Goal: Task Accomplishment & Management: Use online tool/utility

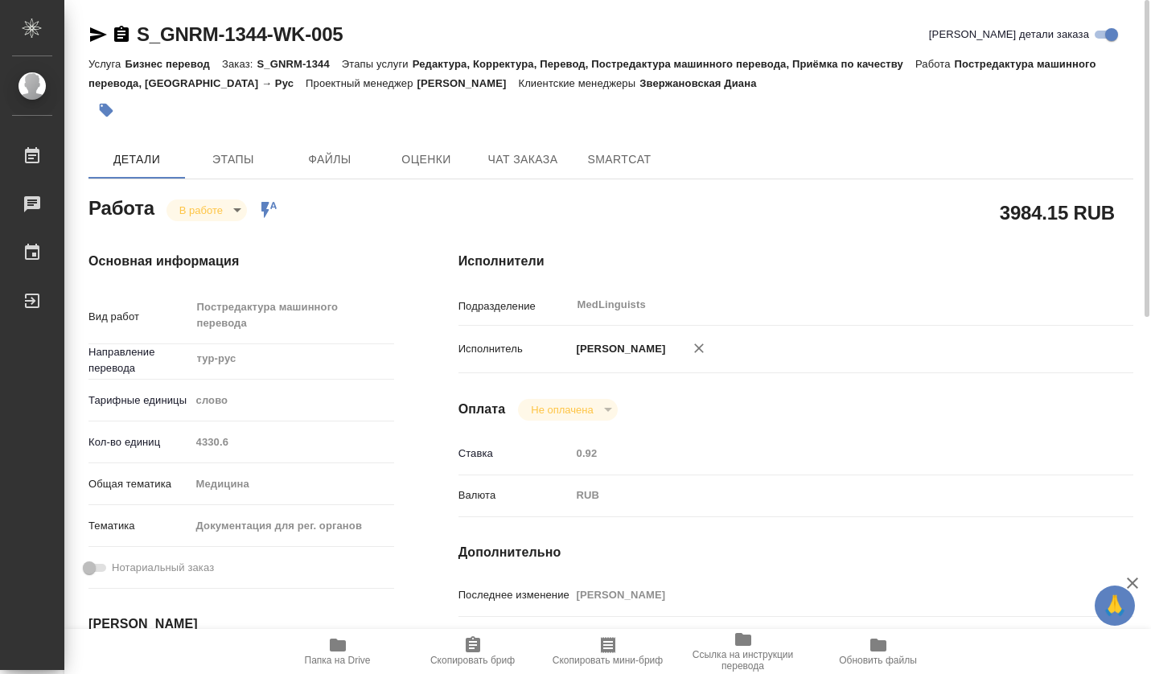
click at [238, 210] on body "🙏 .cls-1 fill:#fff; AWATERA [PERSON_NAME] 0 Чаты График Выйти S_GNRM-1344-WK-00…" at bounding box center [575, 337] width 1151 height 674
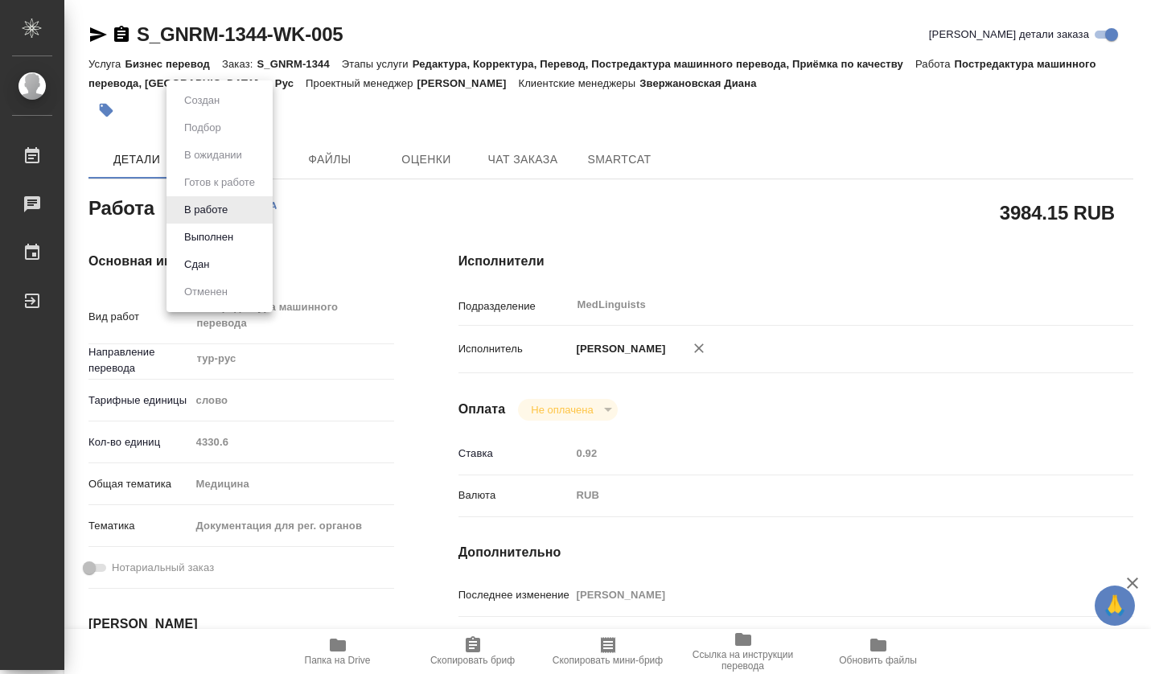
click at [239, 237] on li "Выполнен" at bounding box center [219, 237] width 106 height 27
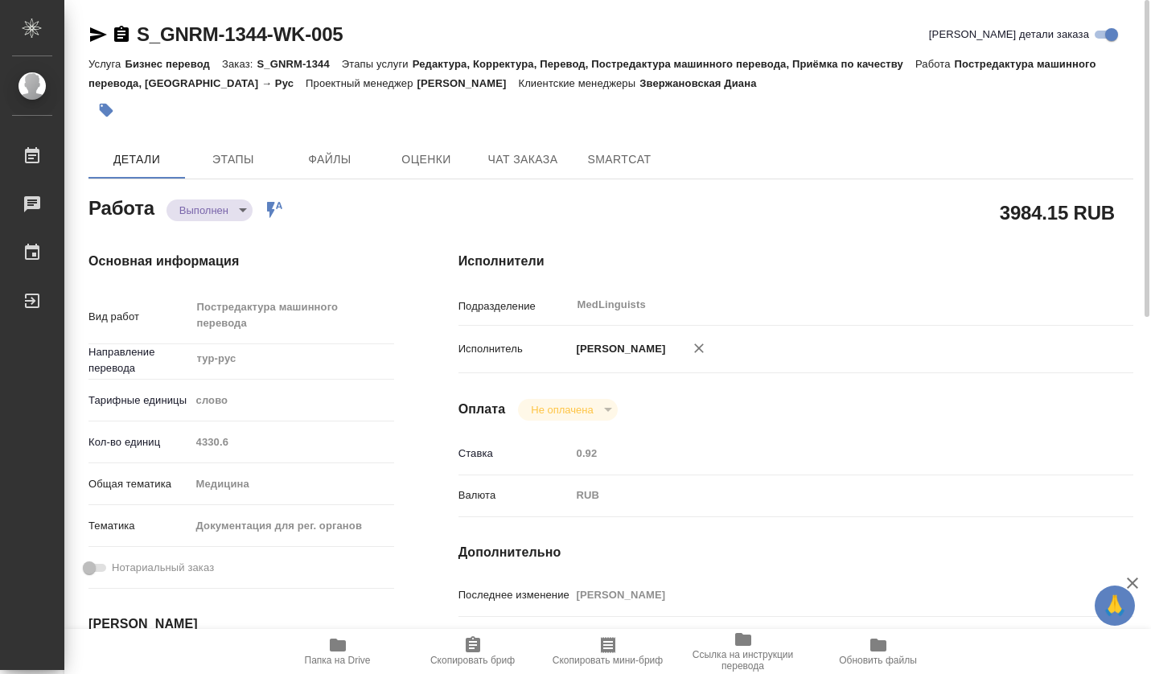
type textarea "x"
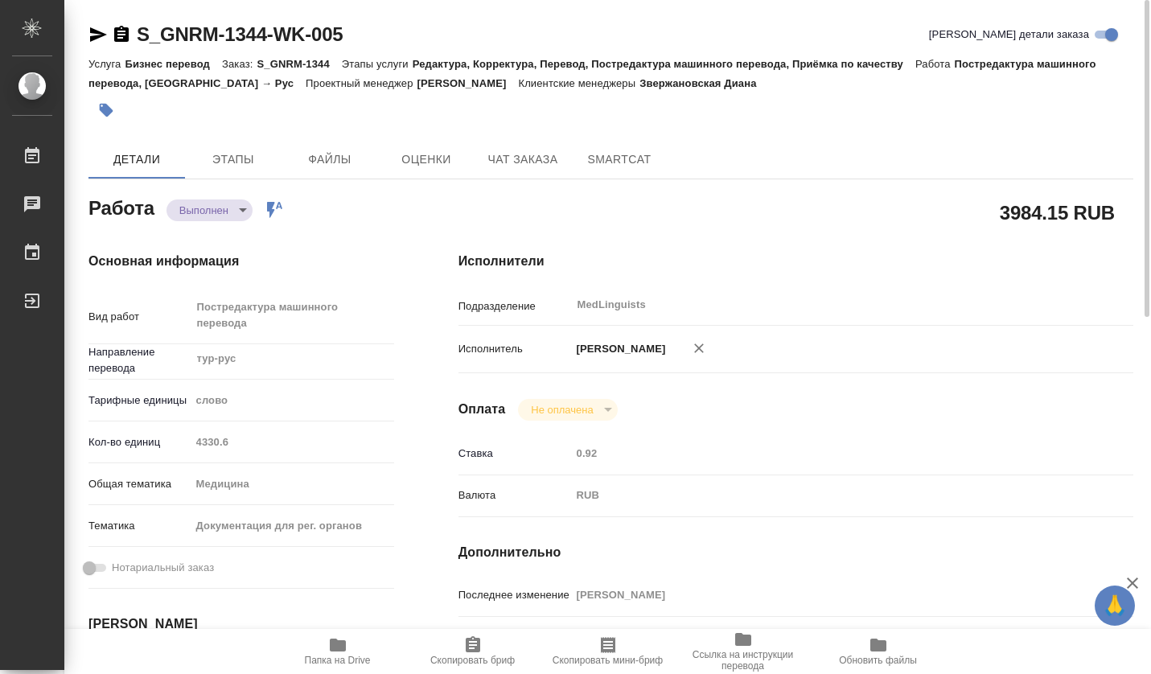
type textarea "x"
